Goal: Task Accomplishment & Management: Use online tool/utility

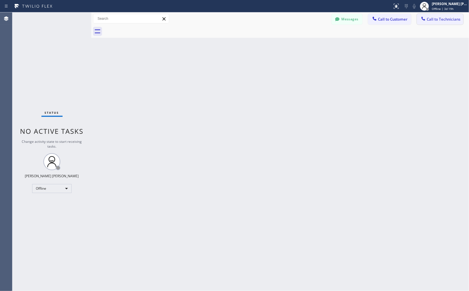
click at [461, 23] on button "Call to Technicians" at bounding box center [440, 19] width 47 height 11
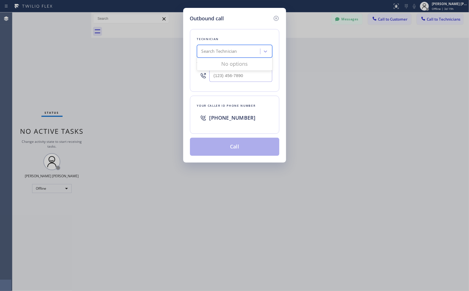
click at [219, 55] on div "Search Technician" at bounding box center [229, 52] width 61 height 10
